Goal: Transaction & Acquisition: Purchase product/service

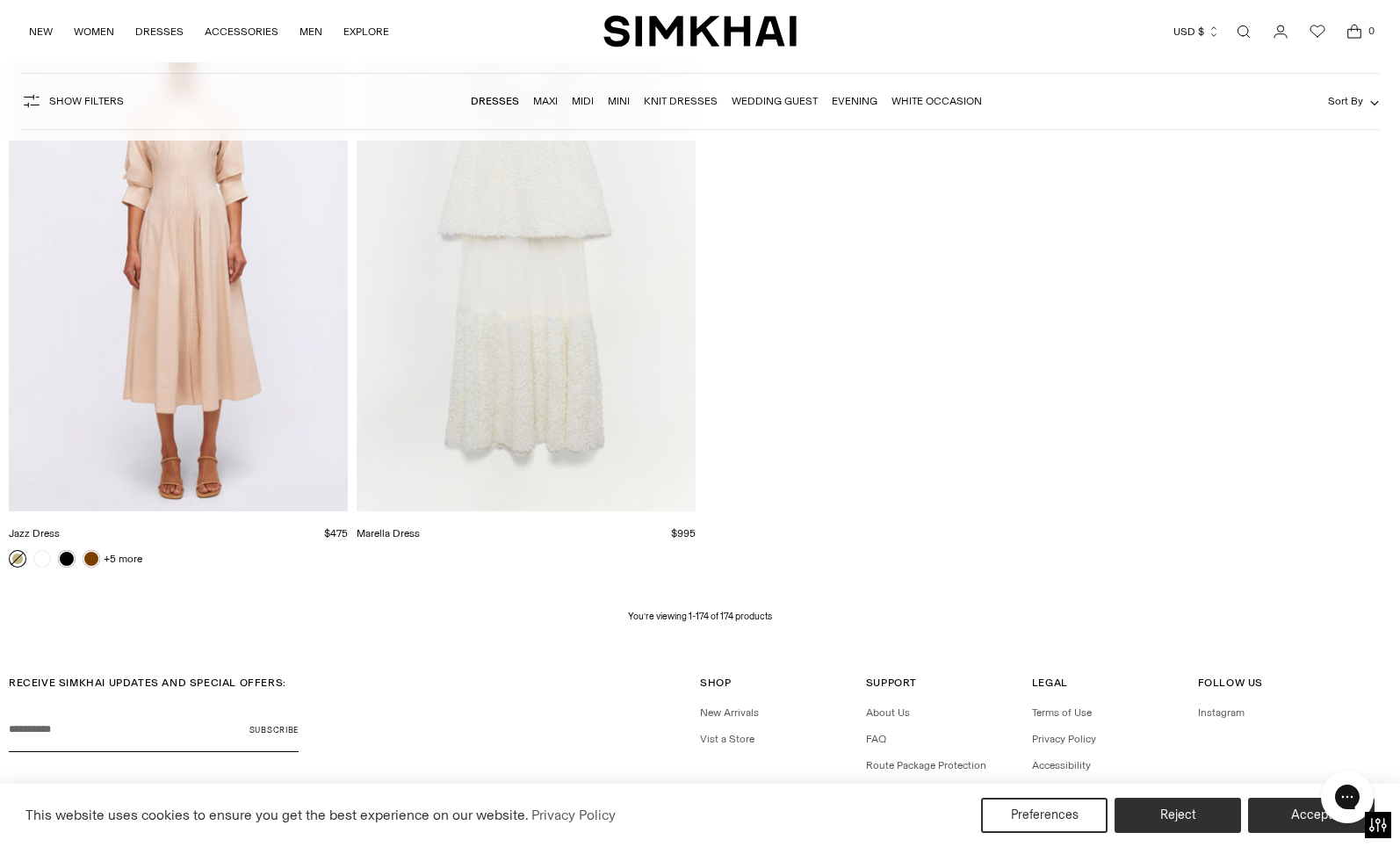
scroll to position [26099, 0]
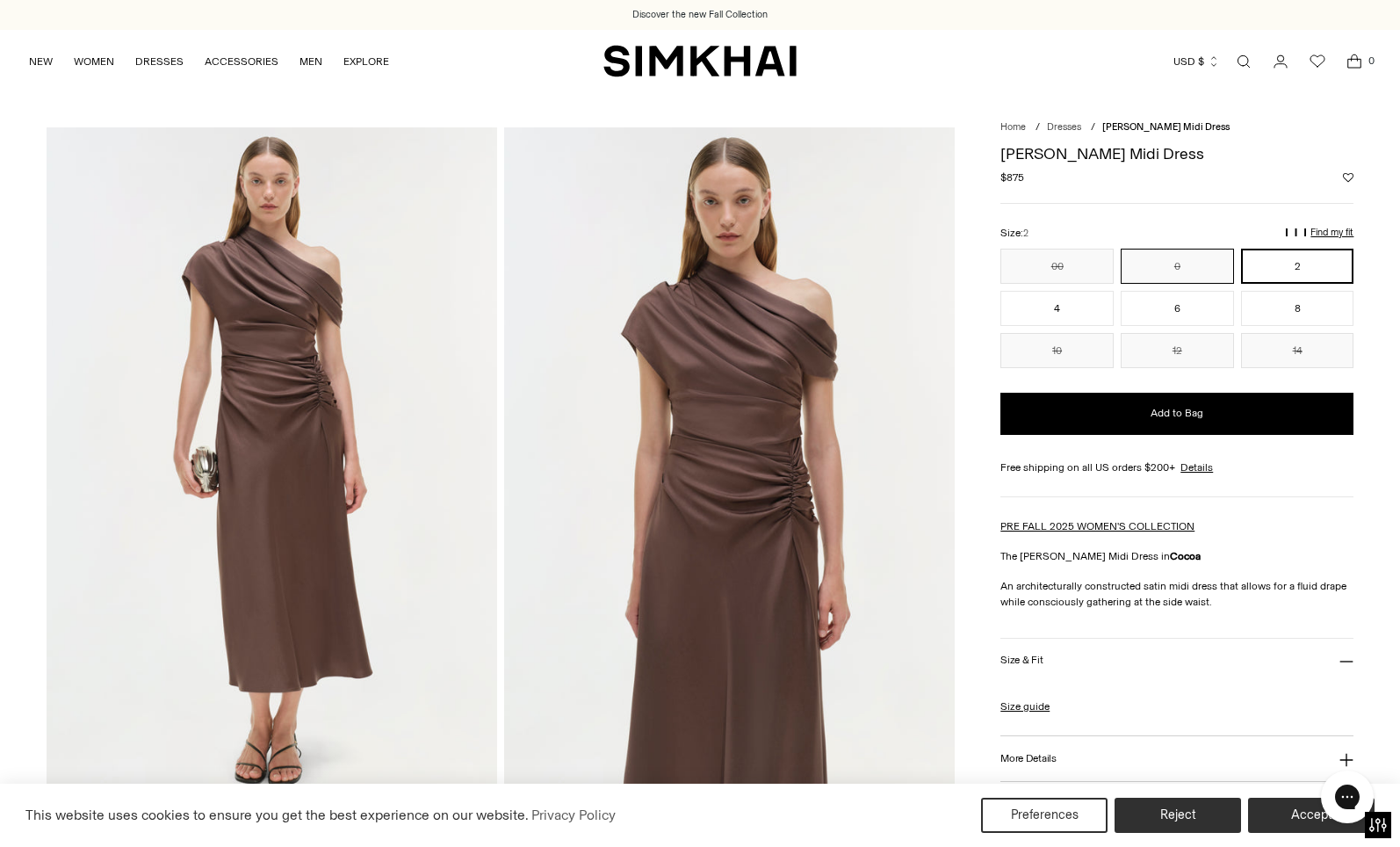
click at [1179, 253] on button "0" at bounding box center [1177, 266] width 113 height 36
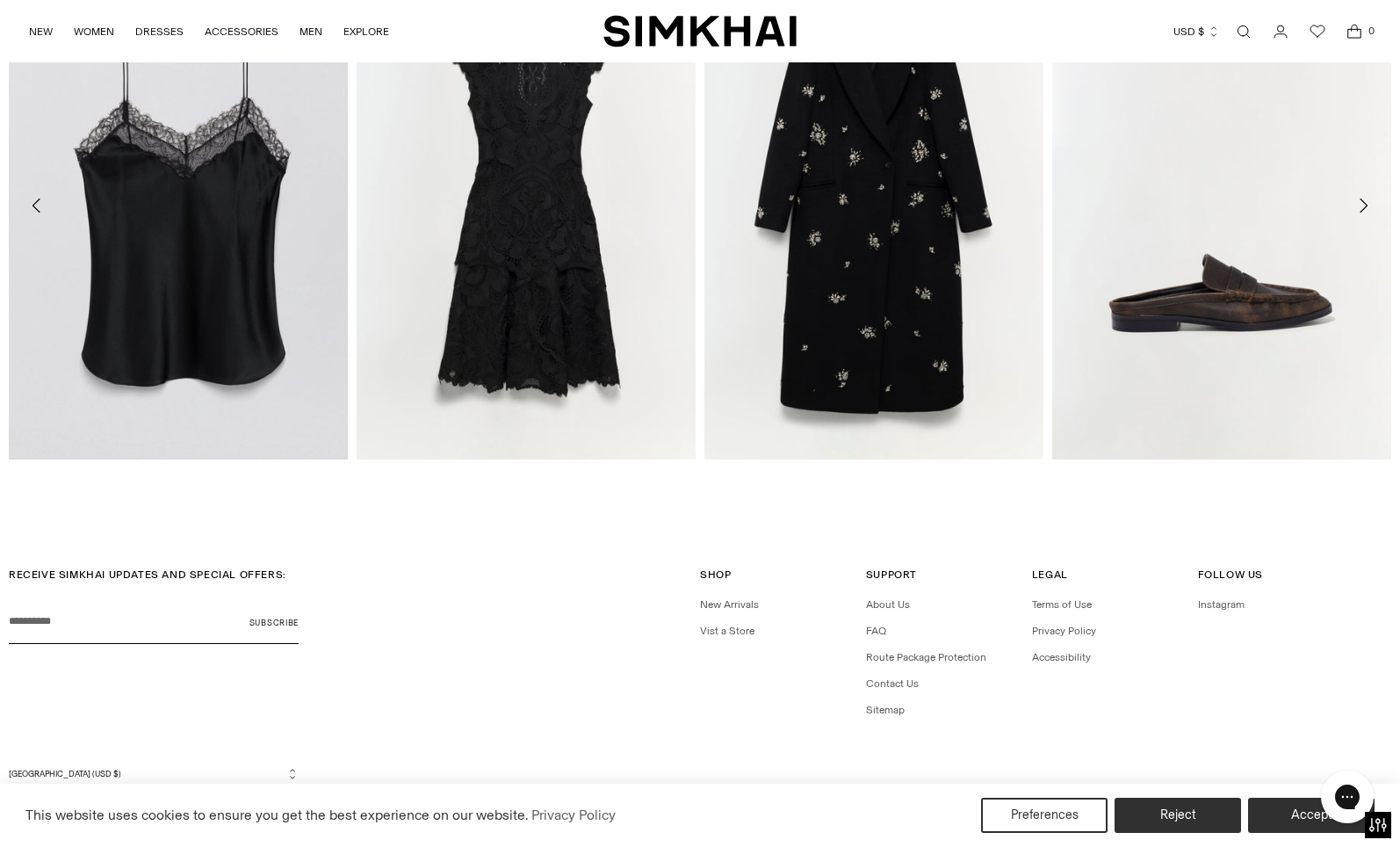
scroll to position [2334, 0]
